Goal: Task Accomplishment & Management: Use online tool/utility

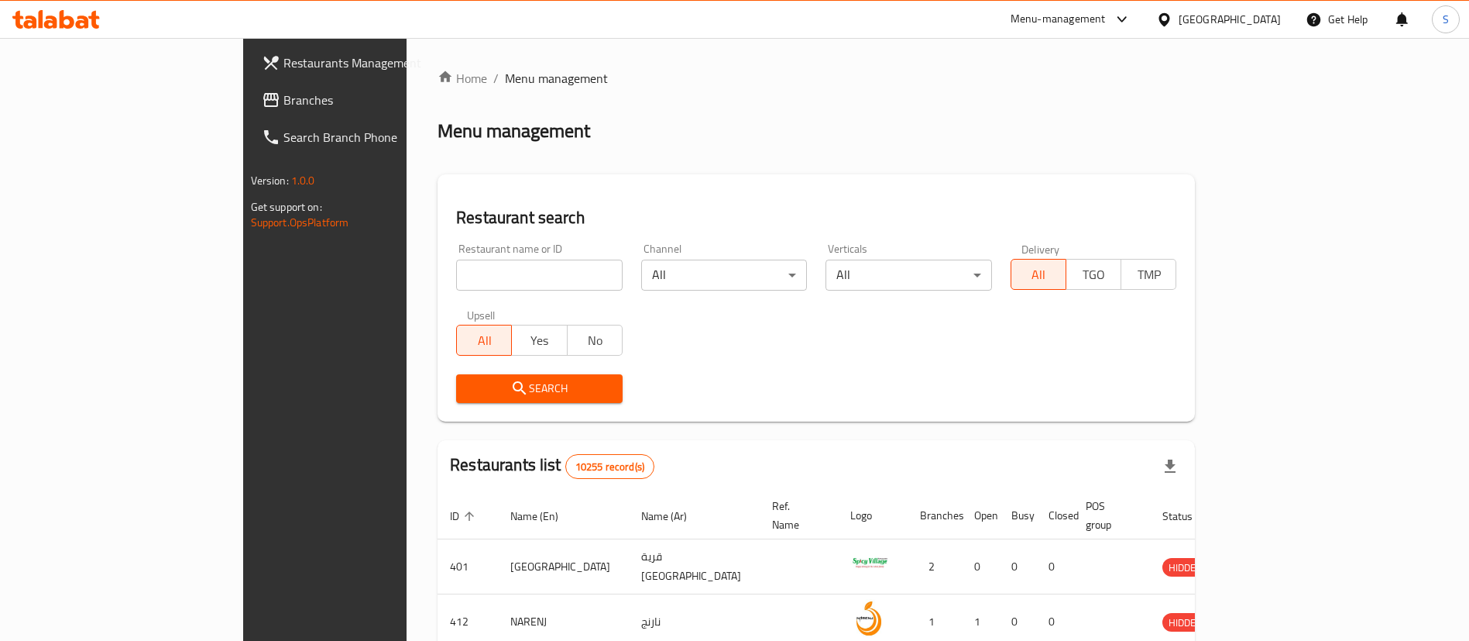
drag, startPoint x: 0, startPoint y: 0, endPoint x: 457, endPoint y: 271, distance: 531.4
click at [457, 271] on input "search" at bounding box center [539, 274] width 167 height 31
paste input "Tea Time"
type input "Tea Time"
click button "Search" at bounding box center [539, 388] width 167 height 29
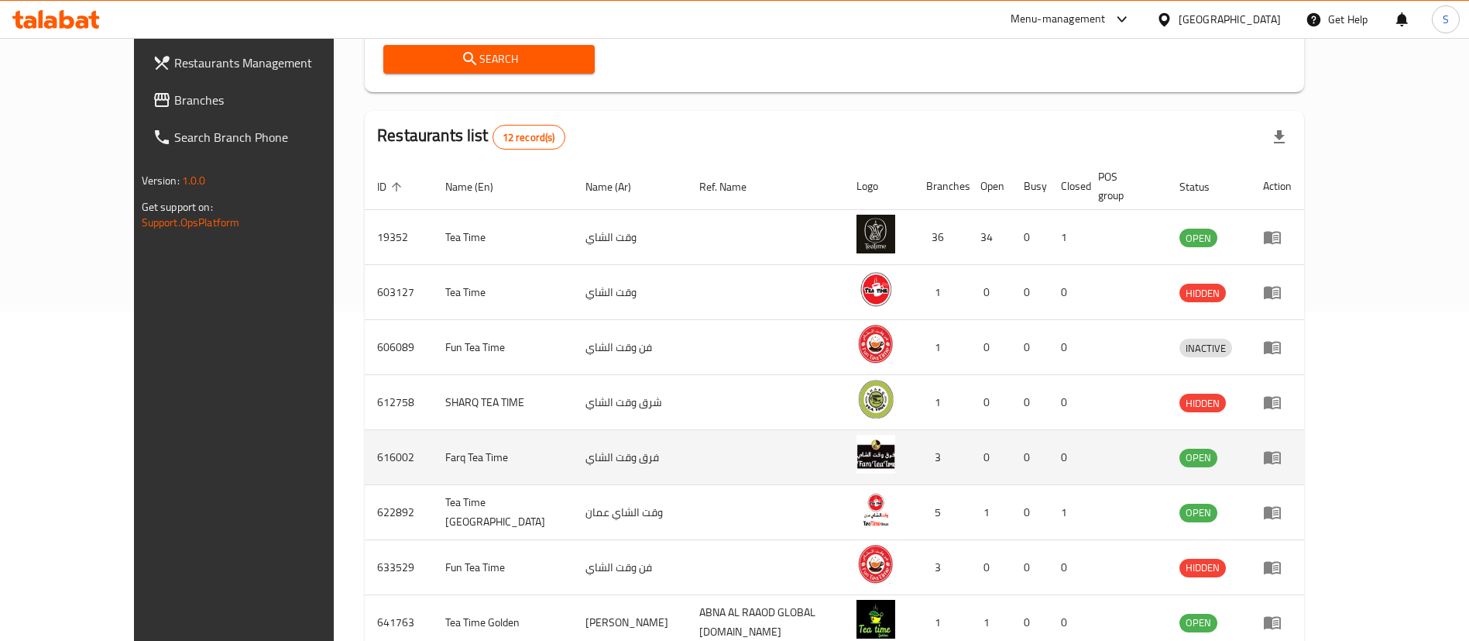
scroll to position [328, 0]
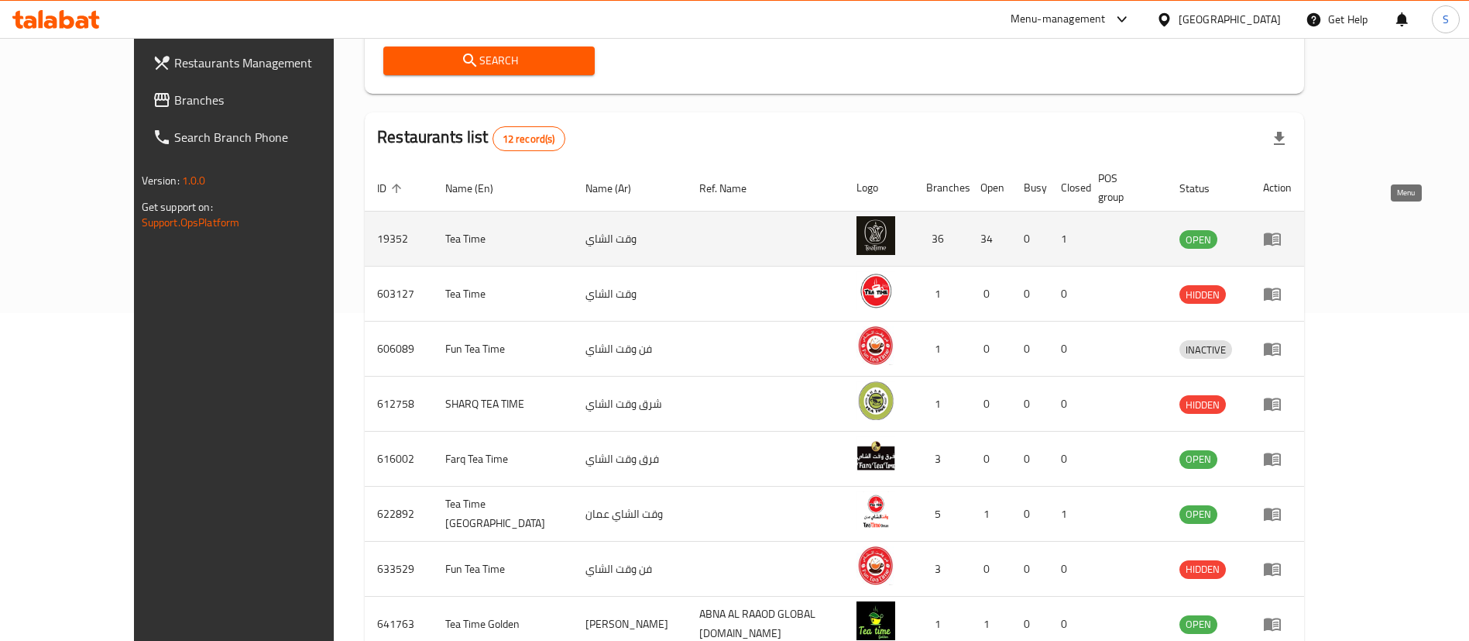
click at [1281, 233] on icon "enhanced table" at bounding box center [1272, 239] width 17 height 13
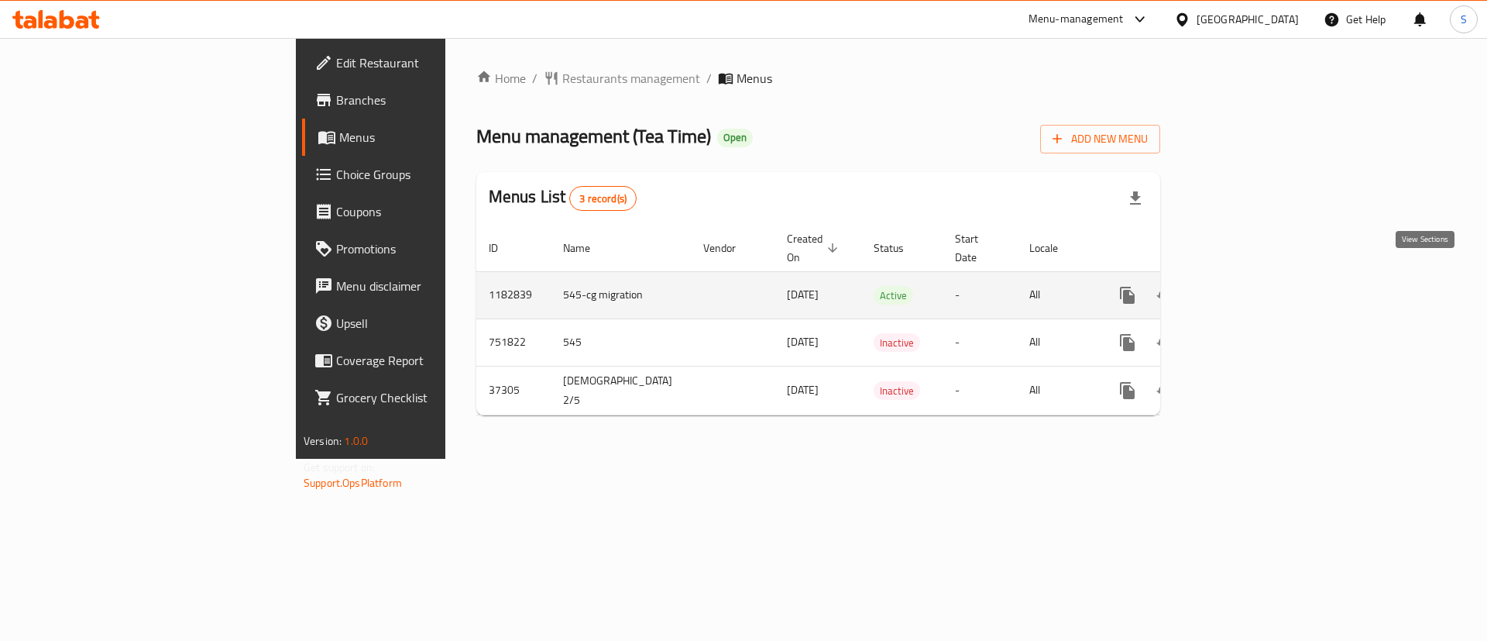
click at [1249, 286] on icon "enhanced table" at bounding box center [1239, 295] width 19 height 19
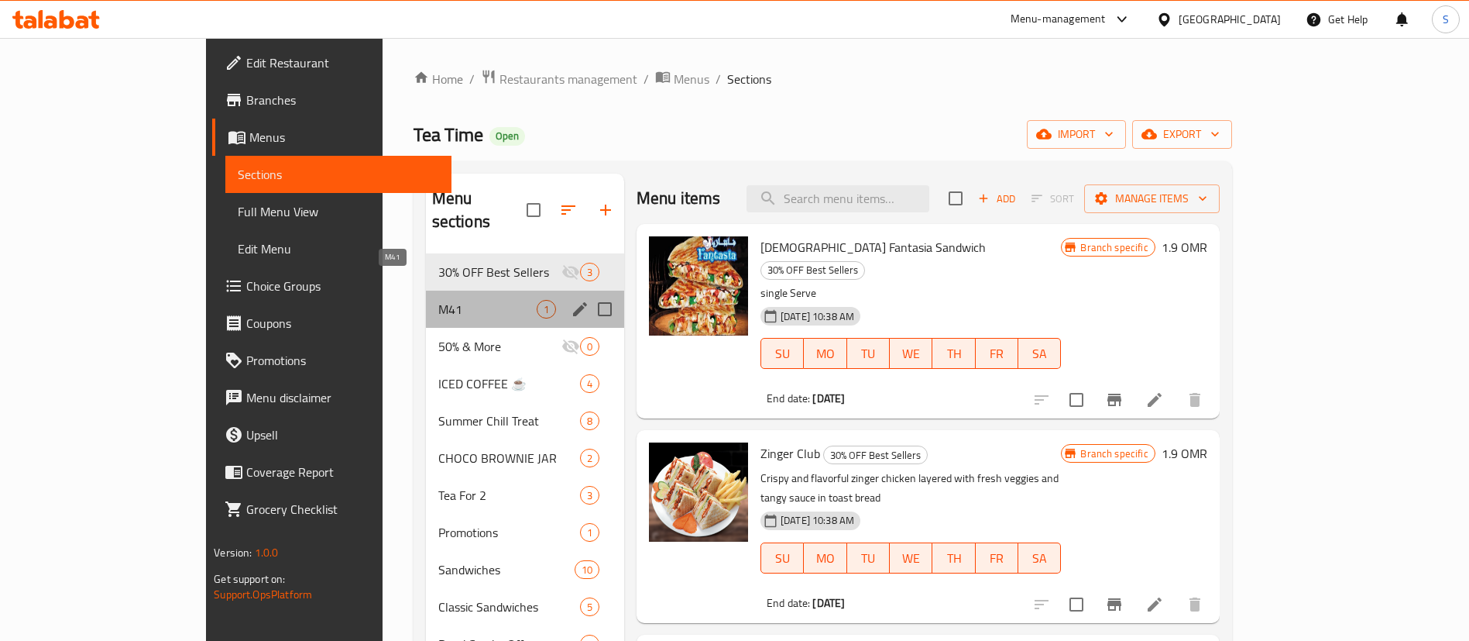
click at [466, 300] on span "M41" at bounding box center [487, 309] width 98 height 19
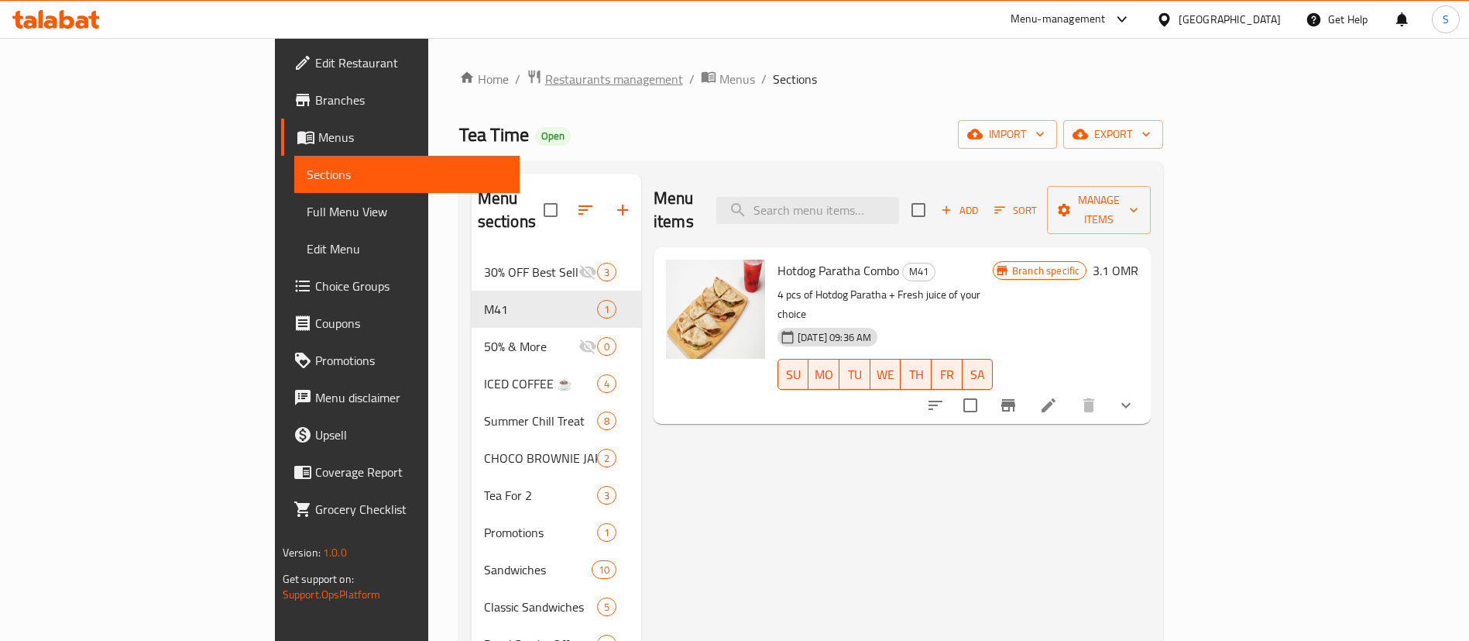
click at [545, 77] on span "Restaurants management" at bounding box center [614, 79] width 138 height 19
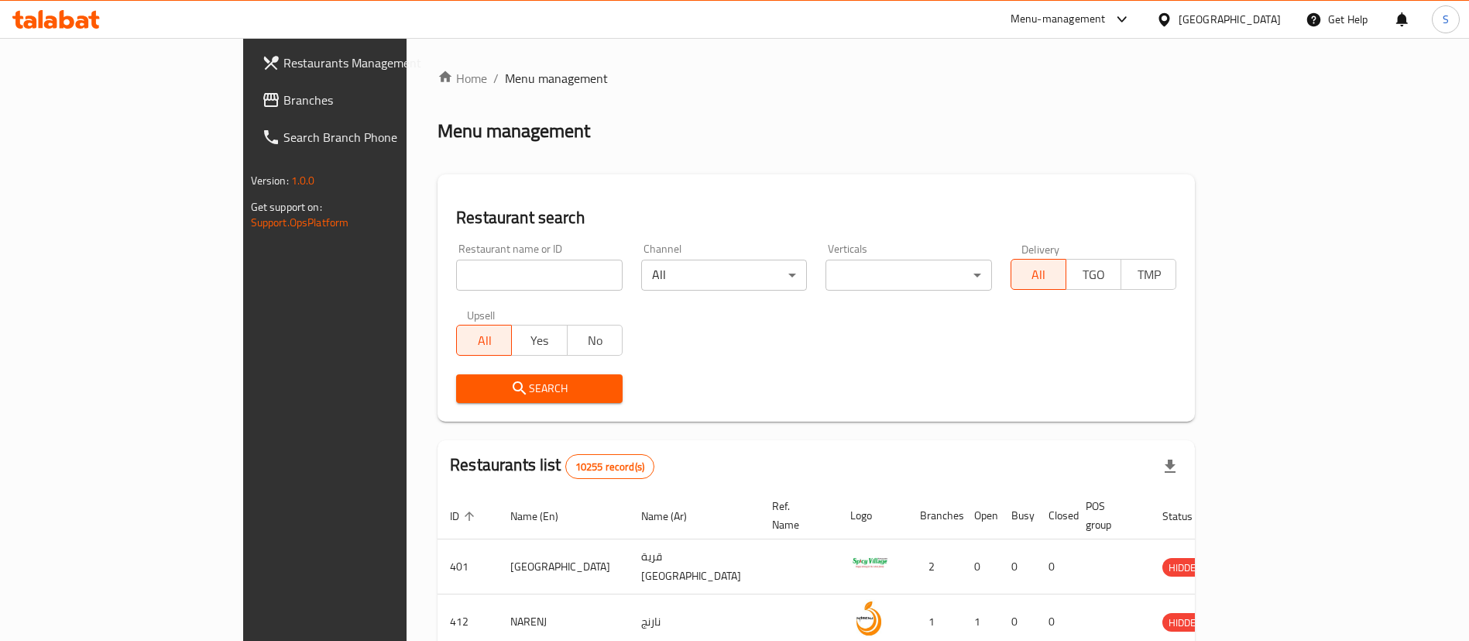
click at [456, 272] on input "search" at bounding box center [539, 274] width 167 height 31
type input "lebanese village"
click button "Search" at bounding box center [539, 388] width 167 height 29
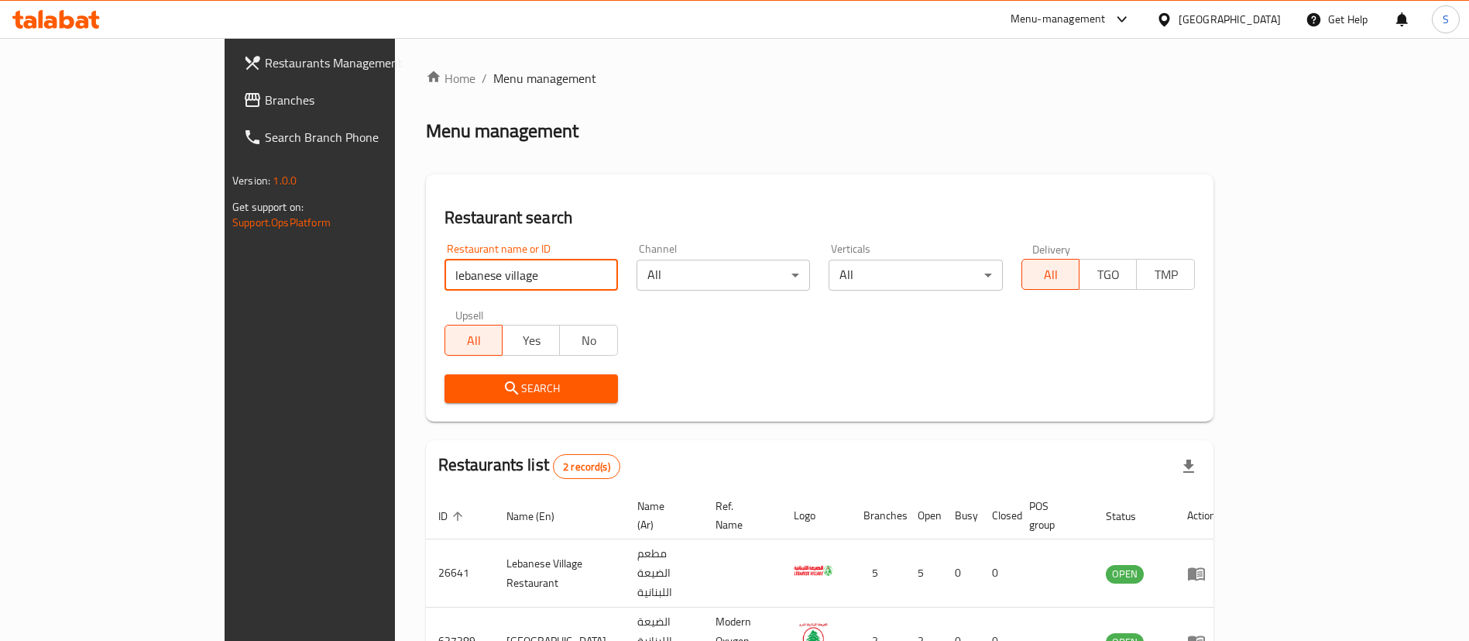
scroll to position [75, 0]
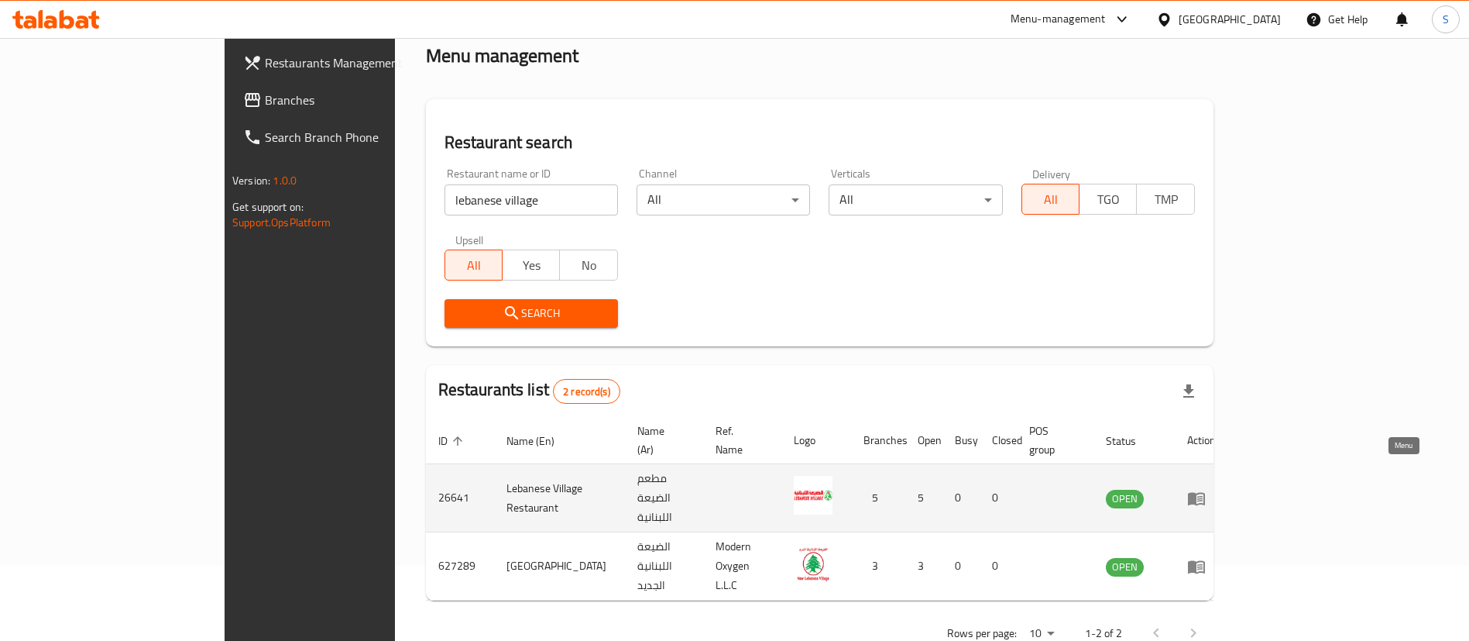
click at [1205, 492] on icon "enhanced table" at bounding box center [1196, 498] width 17 height 13
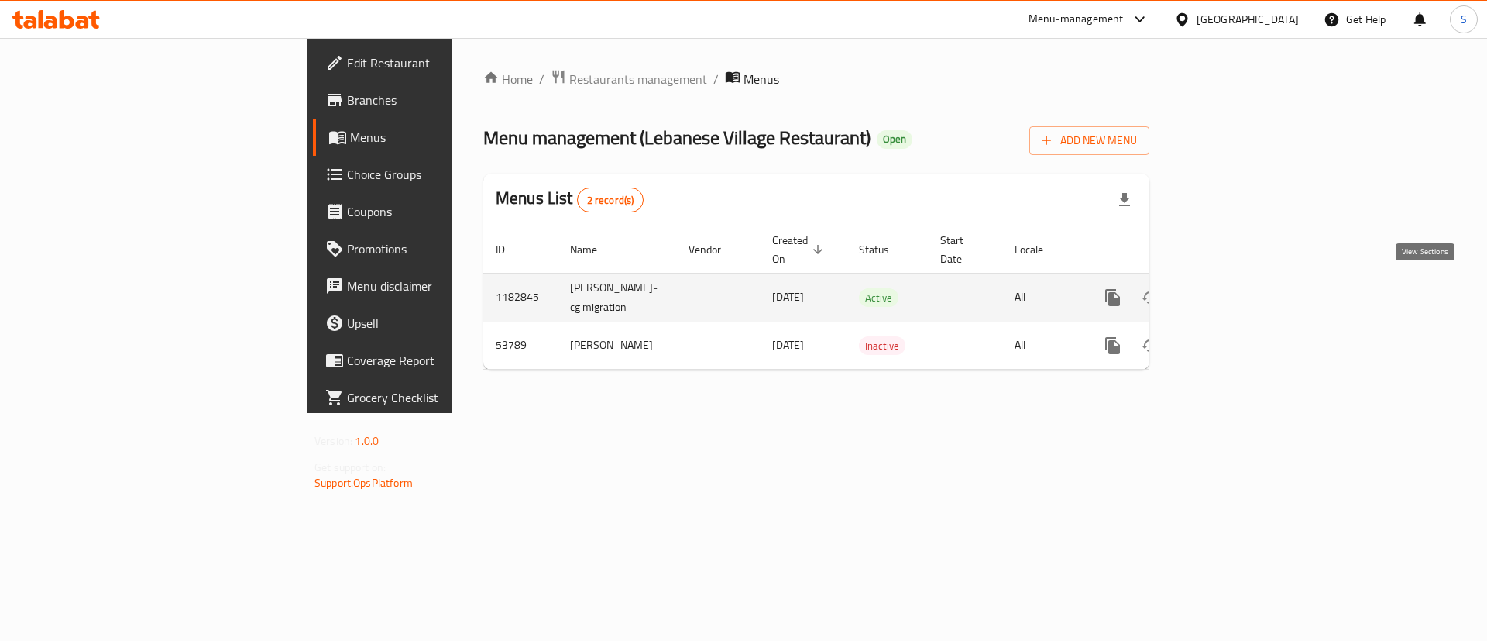
click at [1232, 291] on icon "enhanced table" at bounding box center [1225, 297] width 14 height 14
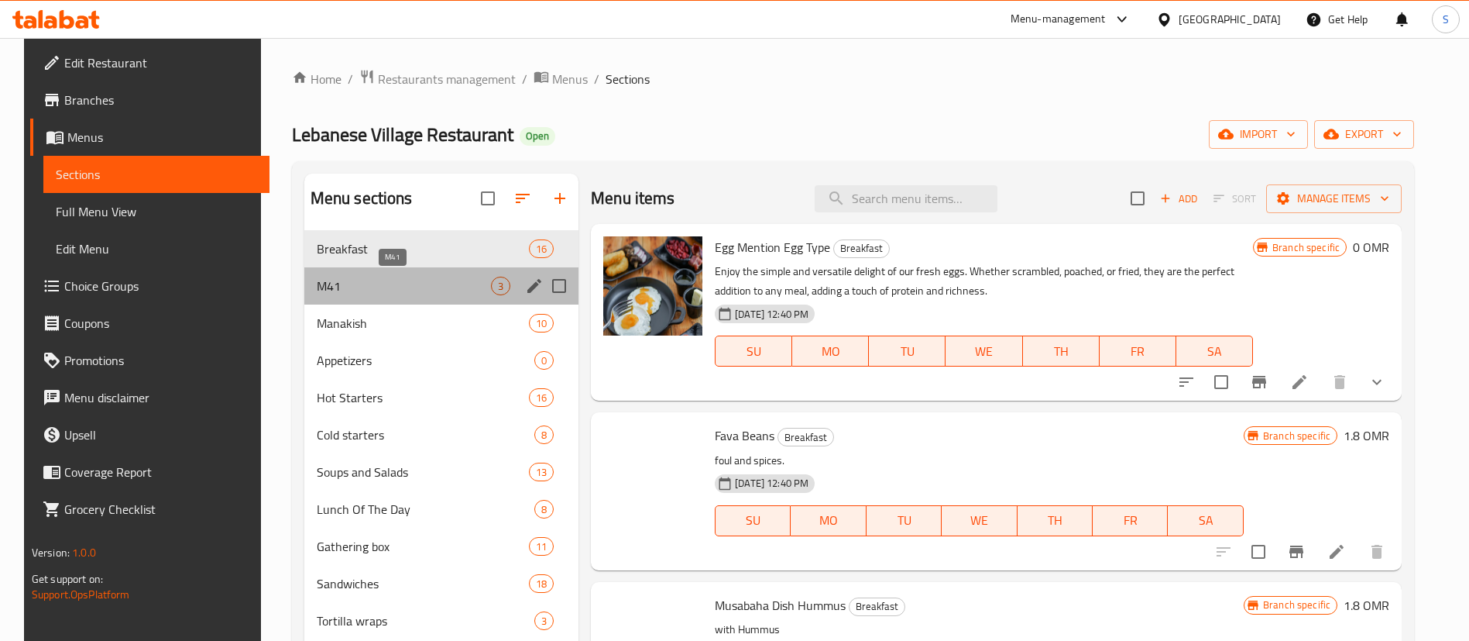
click at [376, 282] on span "M41" at bounding box center [404, 286] width 174 height 19
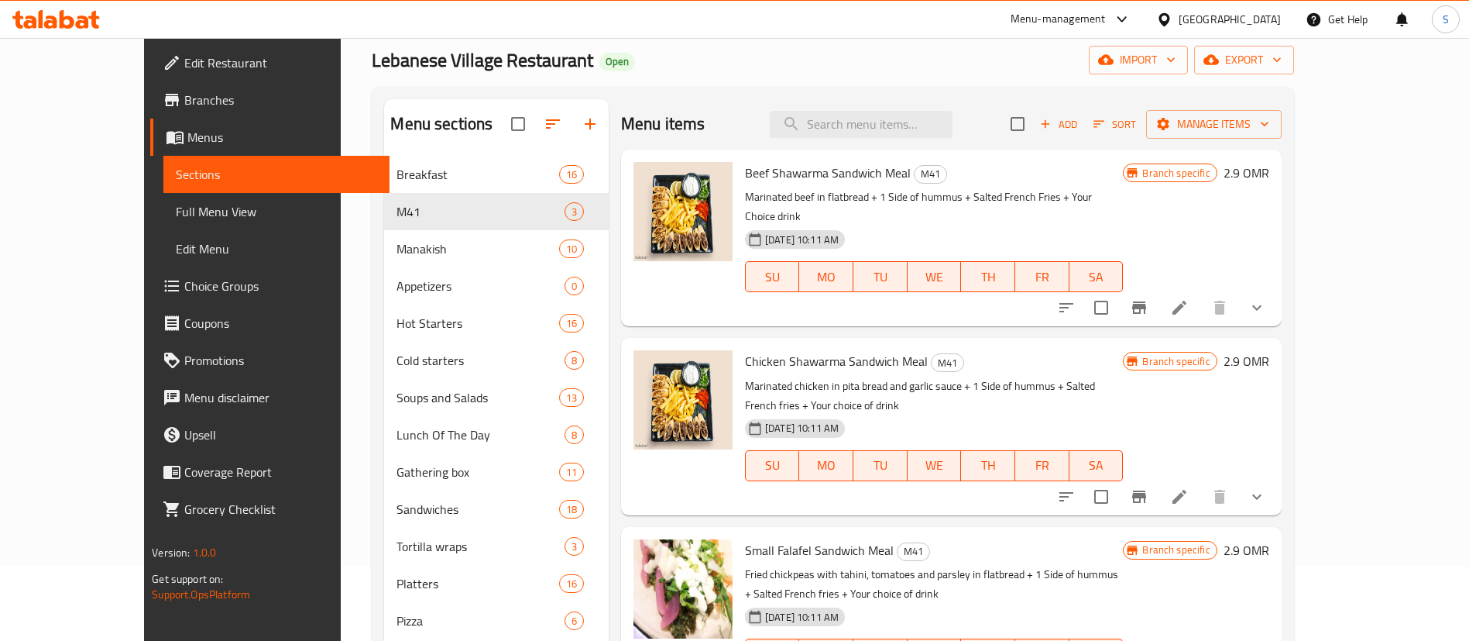
scroll to position [74, 0]
click at [653, 559] on circle "upload picture" at bounding box center [655, 561] width 5 height 5
click at [547, 84] on div "Home / Restaurants management / Menus / Sections Lebanese Village Restaurant Op…" at bounding box center [833, 512] width 922 height 1035
click at [648, 554] on icon "upload picture" at bounding box center [655, 561] width 15 height 14
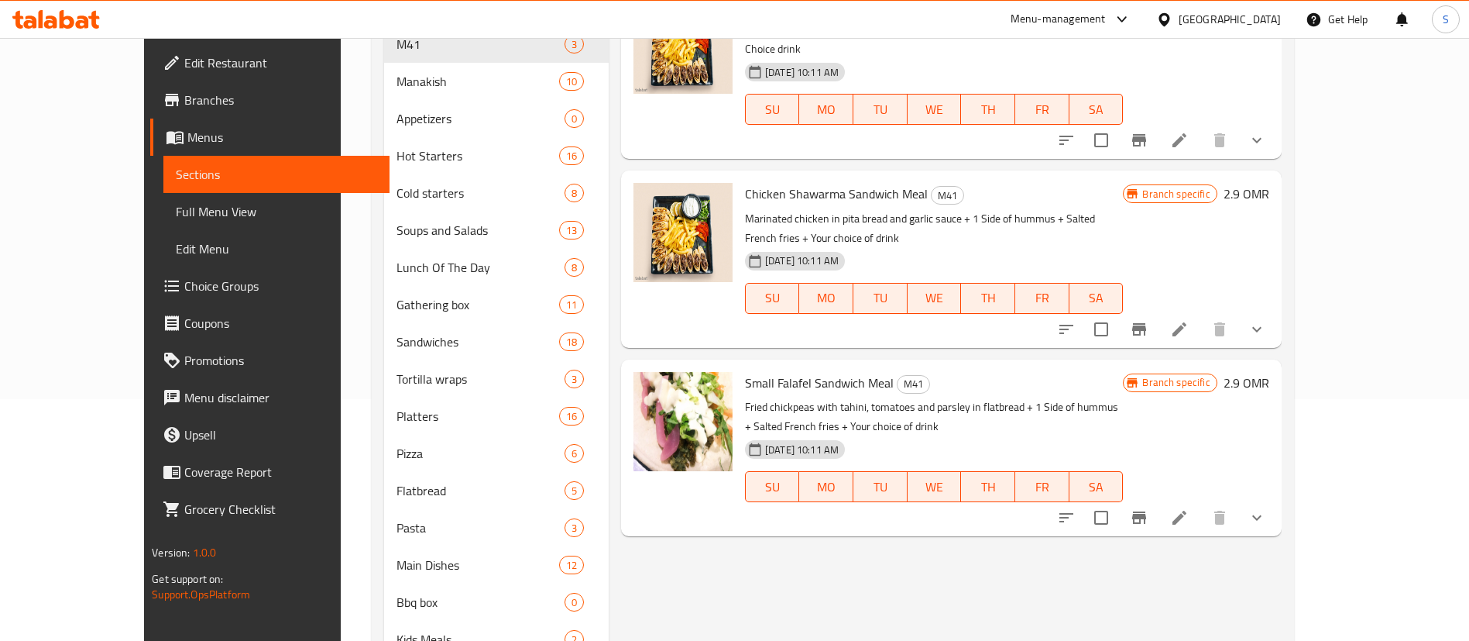
scroll to position [239, 0]
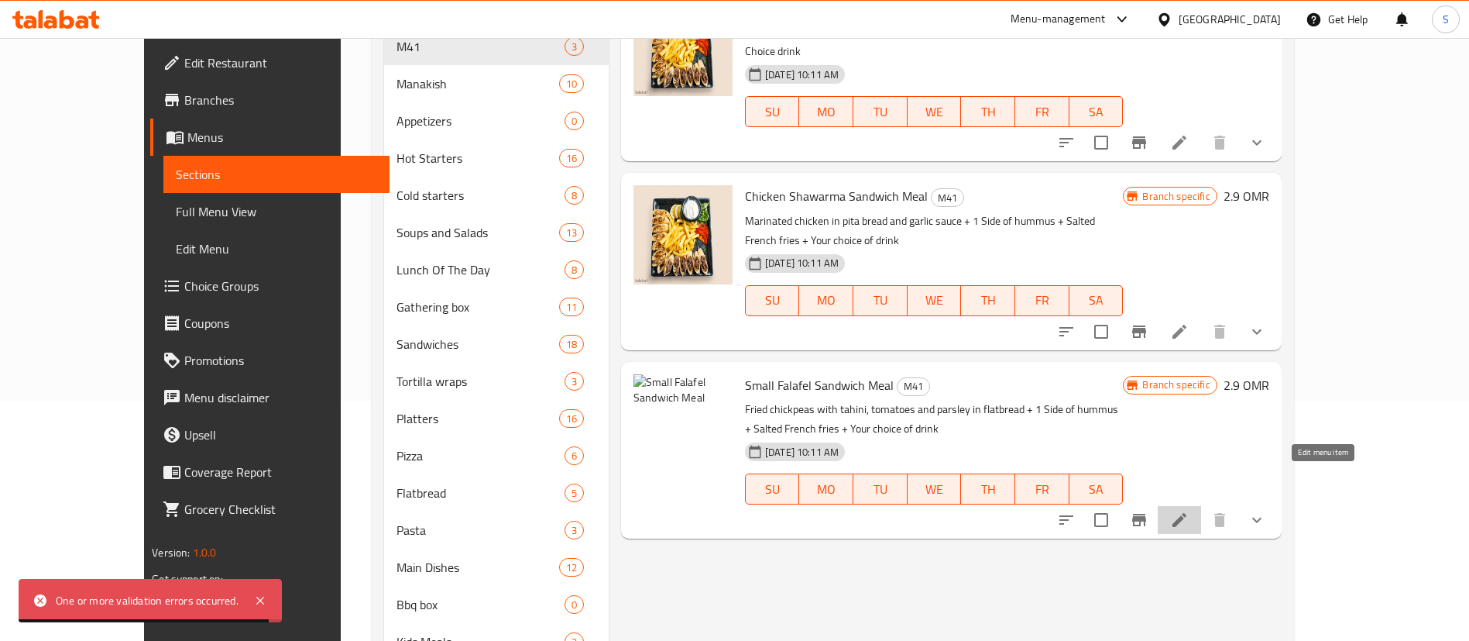
click at [1187, 513] on icon at bounding box center [1180, 520] width 14 height 14
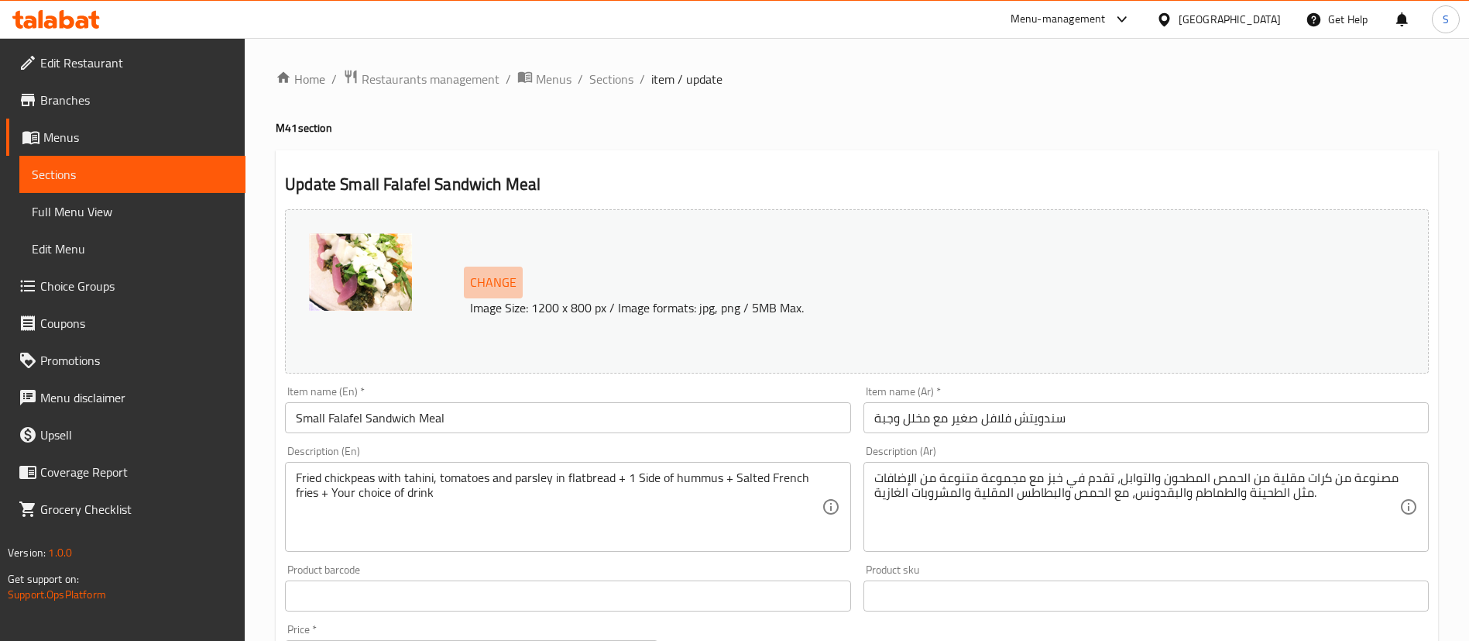
click at [515, 284] on span "Change" at bounding box center [493, 282] width 46 height 22
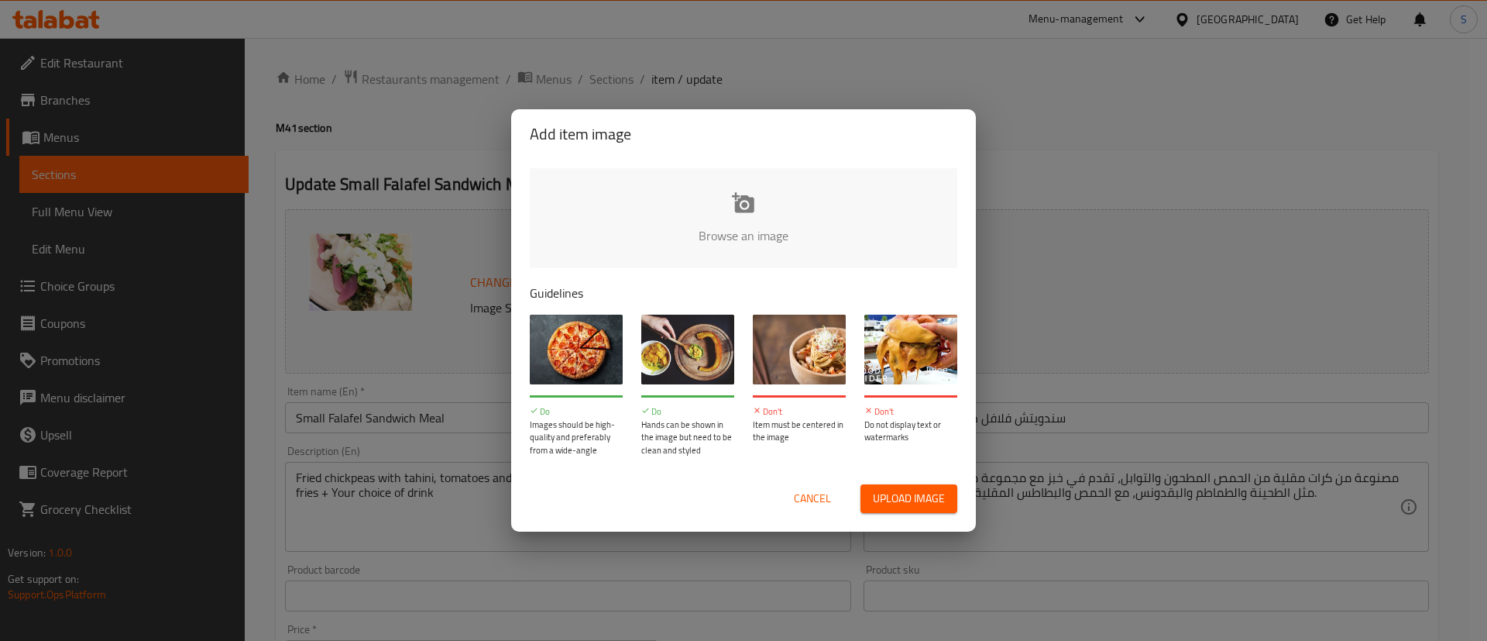
click at [788, 252] on input "file" at bounding box center [1267, 240] width 1475 height 145
click at [628, 122] on h2 "Add item image" at bounding box center [744, 134] width 428 height 25
click at [813, 493] on span "Cancel" at bounding box center [812, 498] width 37 height 19
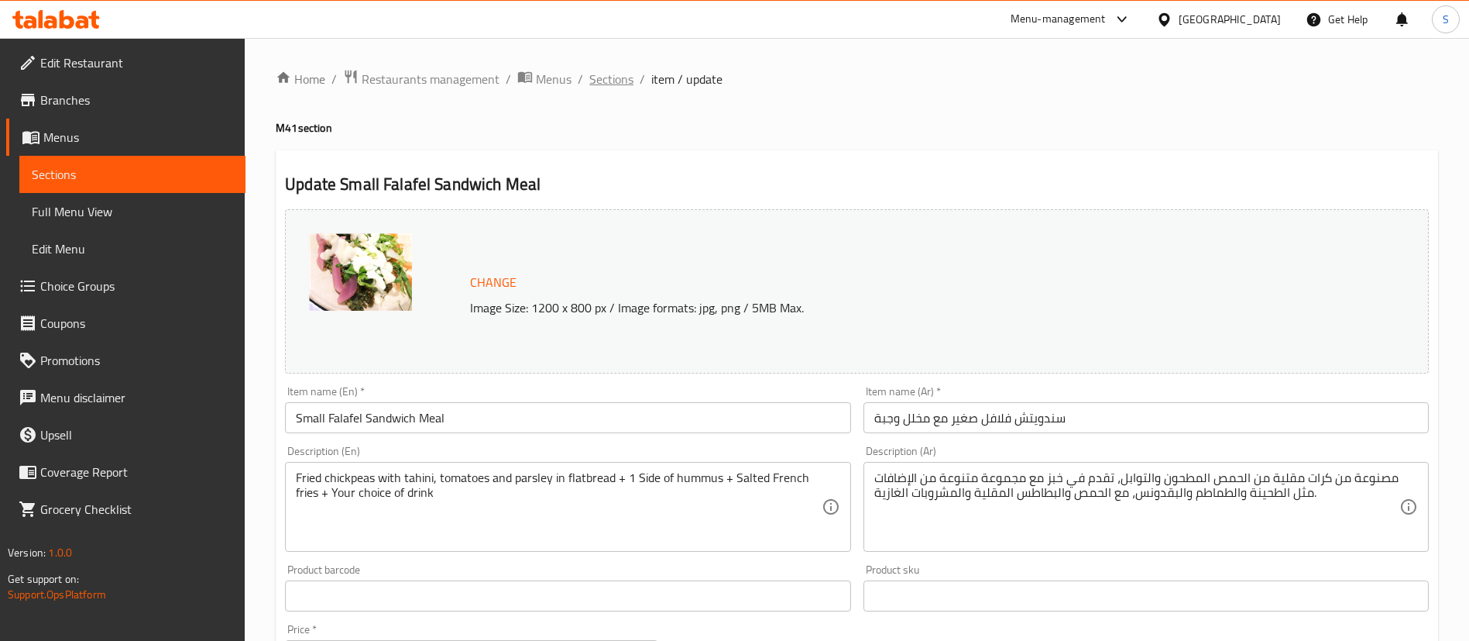
click at [611, 71] on span "Sections" at bounding box center [611, 79] width 44 height 19
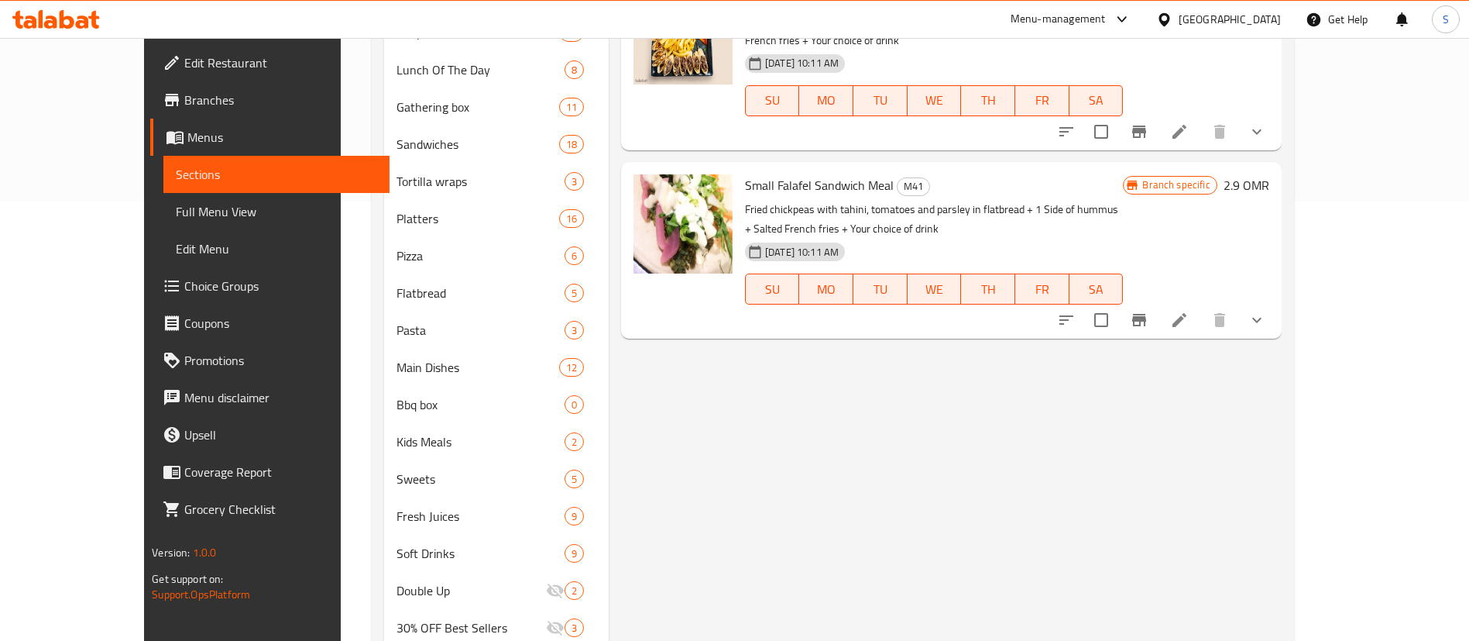
scroll to position [235, 0]
